Goal: Information Seeking & Learning: Learn about a topic

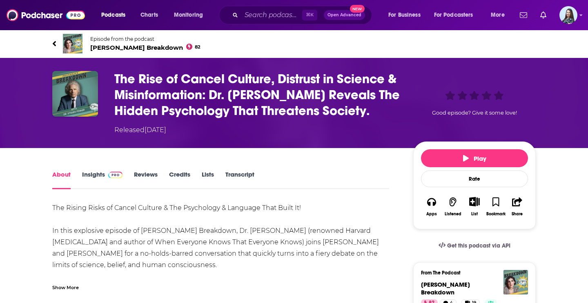
click at [92, 174] on link "Insights" at bounding box center [102, 180] width 40 height 19
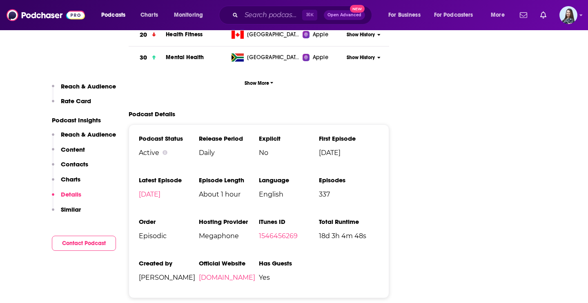
scroll to position [1345, 0]
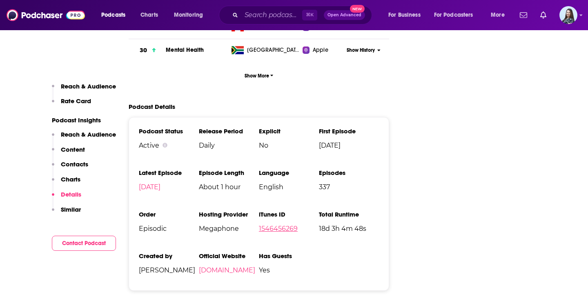
click at [291, 225] on link "1546456269" at bounding box center [278, 229] width 39 height 8
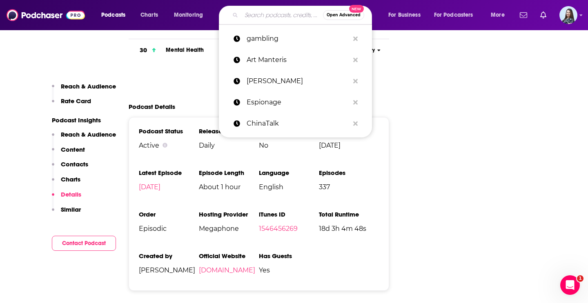
click at [263, 16] on input "Search podcasts, credits, & more..." at bounding box center [282, 15] width 82 height 13
paste input "The Human Upgrade"
type input "The Human Upgrade"
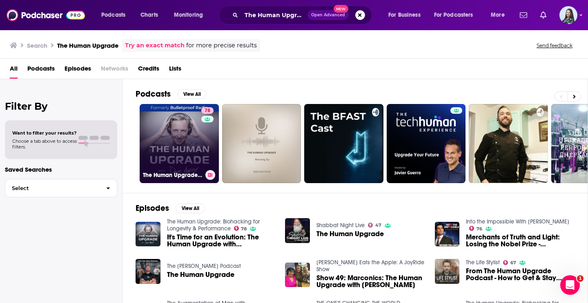
click at [185, 150] on link "78 The Human Upgrade: Biohacking for Longevity & Performance" at bounding box center [179, 143] width 79 height 79
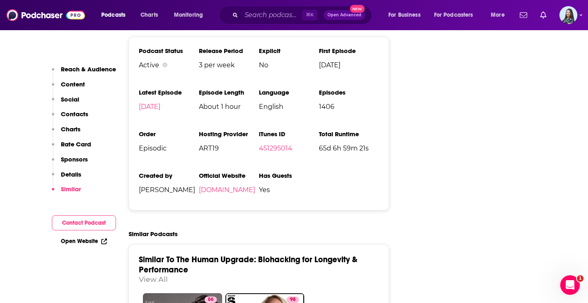
scroll to position [1635, 0]
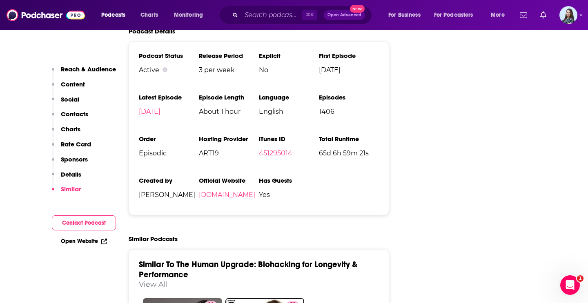
click at [272, 149] on link "451295014" at bounding box center [275, 153] width 33 height 8
